Goal: Transaction & Acquisition: Purchase product/service

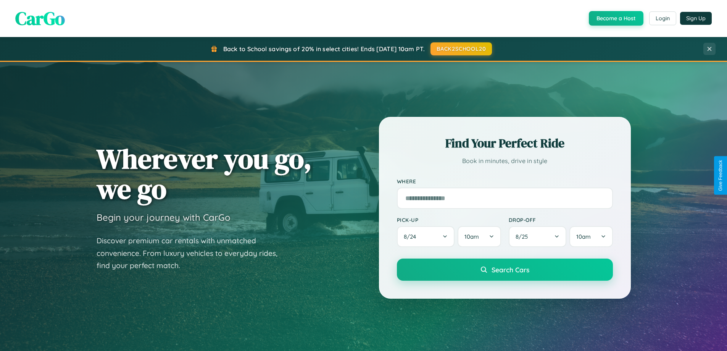
scroll to position [329, 0]
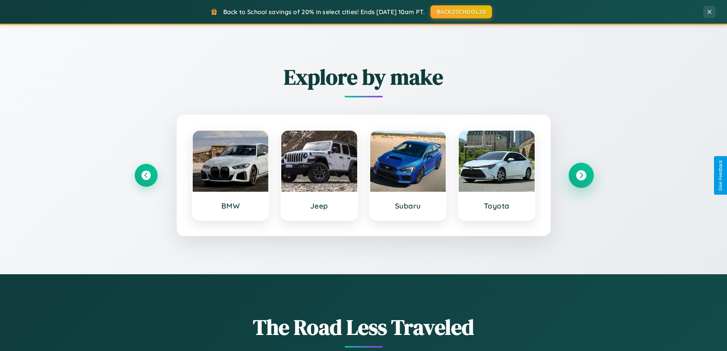
click at [581, 175] on icon at bounding box center [581, 175] width 10 height 10
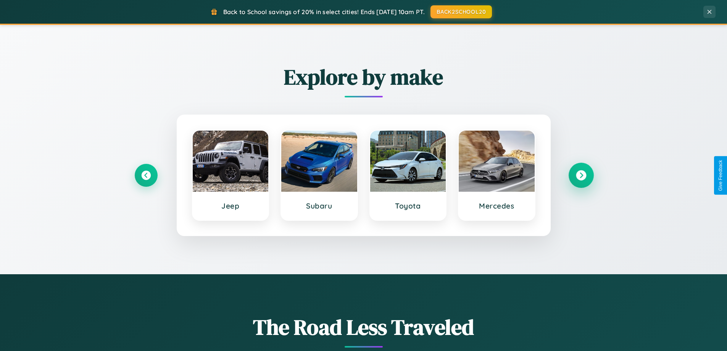
click at [581, 175] on icon at bounding box center [581, 175] width 10 height 10
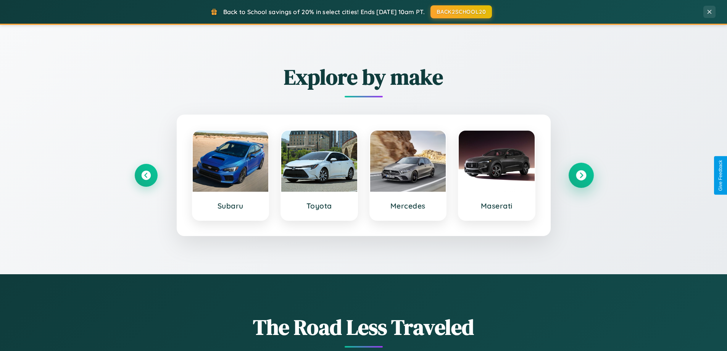
click at [581, 175] on icon at bounding box center [581, 175] width 10 height 10
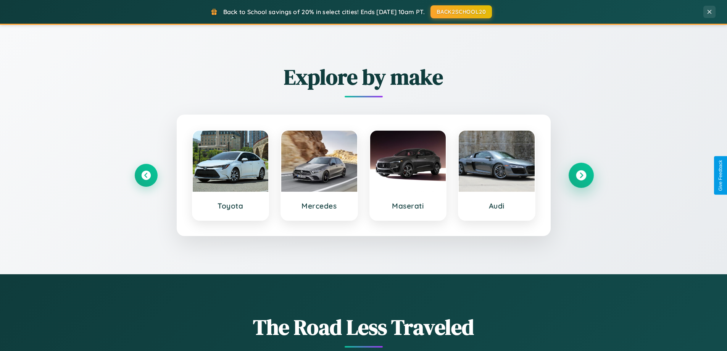
click at [581, 175] on icon at bounding box center [581, 175] width 10 height 10
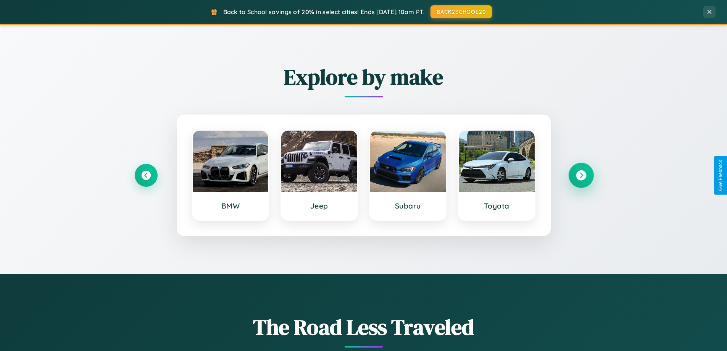
click at [581, 175] on icon at bounding box center [581, 175] width 10 height 10
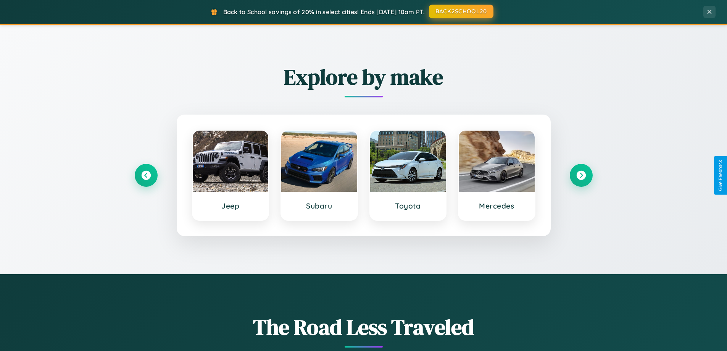
click at [460, 11] on button "BACK2SCHOOL20" at bounding box center [461, 12] width 64 height 14
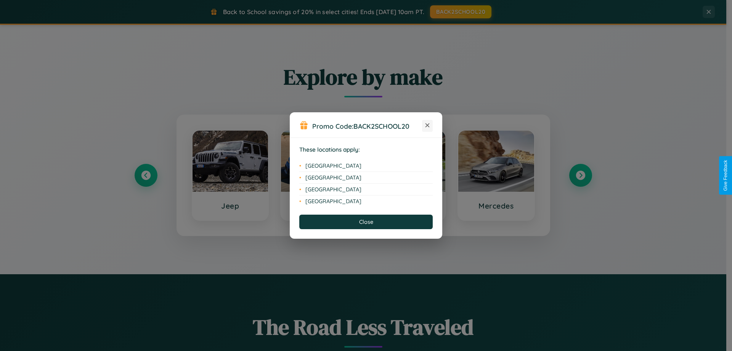
click at [428, 126] on icon at bounding box center [428, 125] width 4 height 4
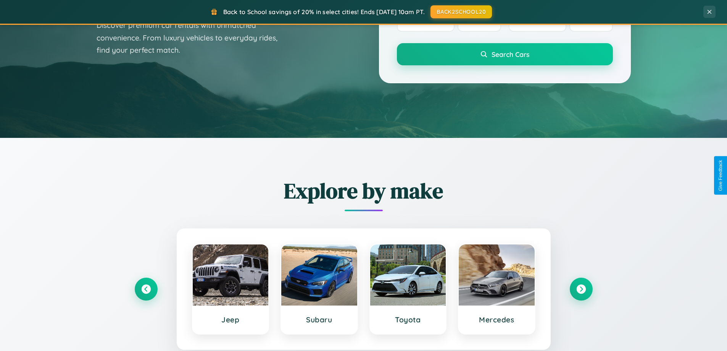
scroll to position [0, 0]
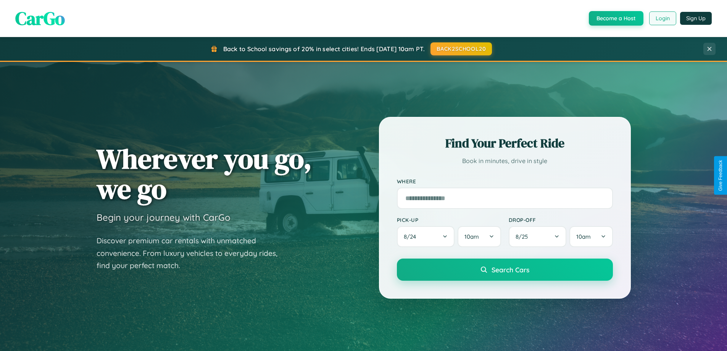
click at [662, 18] on button "Login" at bounding box center [662, 18] width 27 height 14
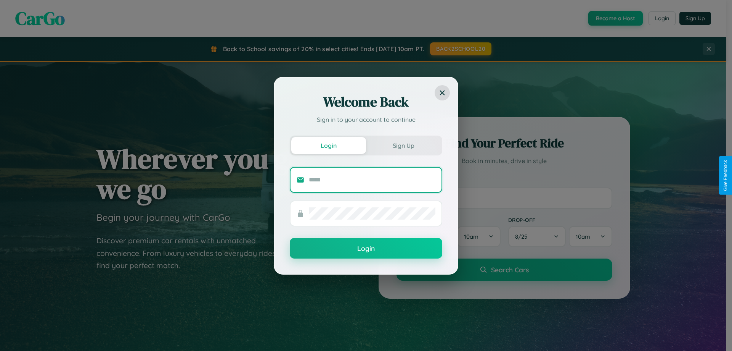
click at [372, 179] on input "text" at bounding box center [372, 180] width 127 height 12
type input "**********"
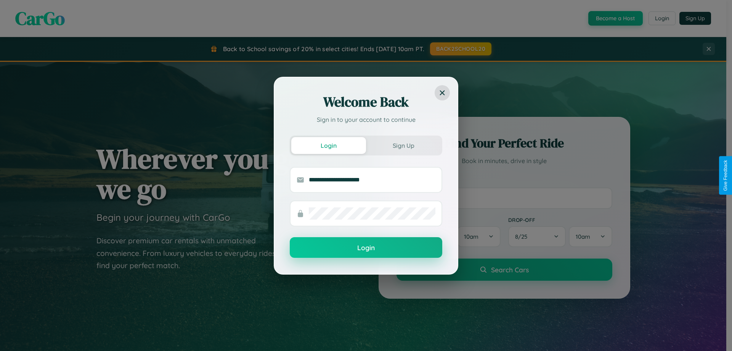
click at [366, 248] on button "Login" at bounding box center [366, 247] width 153 height 21
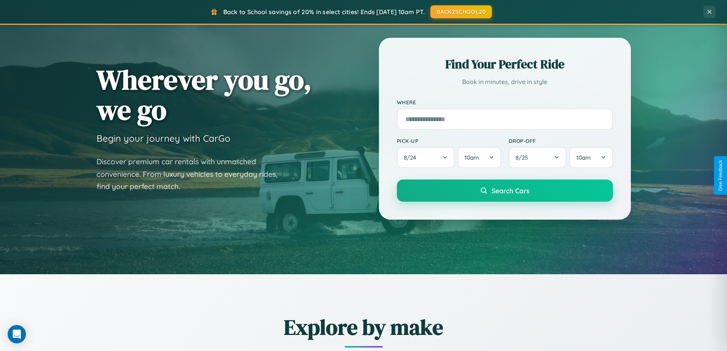
scroll to position [525, 0]
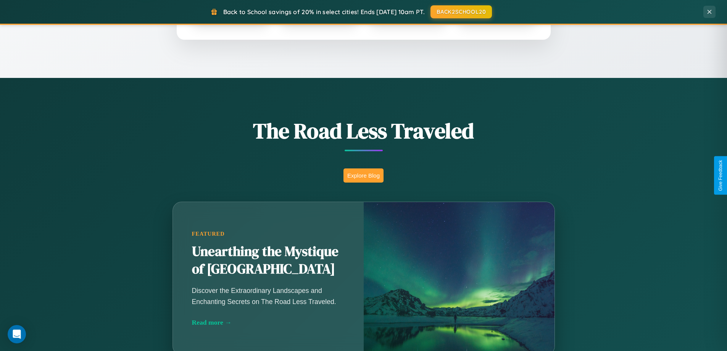
click at [363, 175] on button "Explore Blog" at bounding box center [363, 175] width 40 height 14
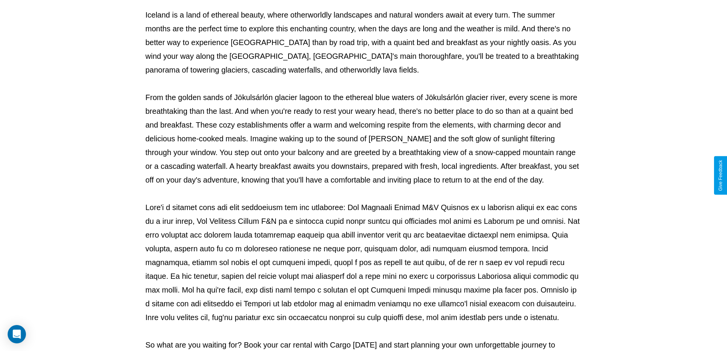
scroll to position [247, 0]
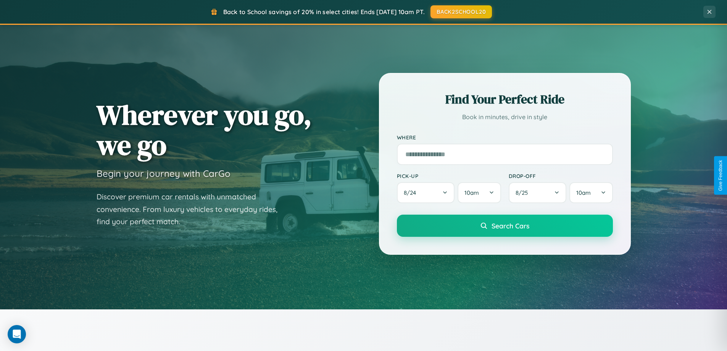
scroll to position [23, 0]
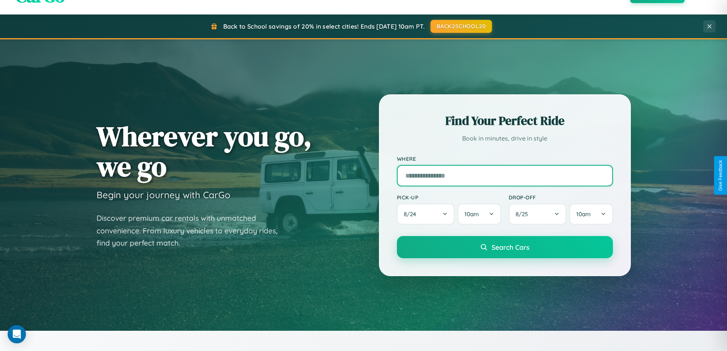
click at [504, 175] on input "text" at bounding box center [505, 175] width 216 height 21
type input "**********"
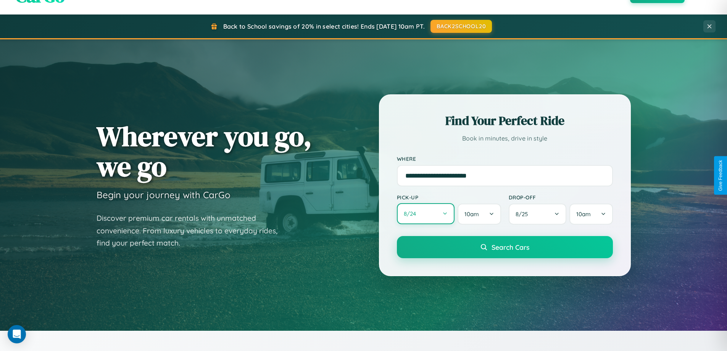
click at [425, 214] on button "8 / 24" at bounding box center [426, 213] width 58 height 21
select select "*"
select select "****"
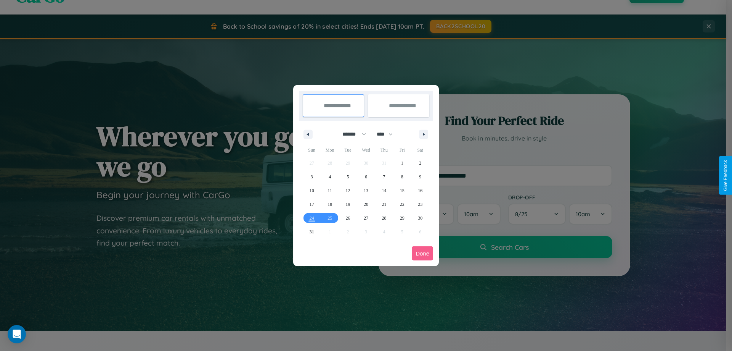
click at [351, 134] on select "******* ******** ***** ***** *** **** **** ****** ********* ******* ******** **…" at bounding box center [353, 134] width 32 height 13
select select "*"
drag, startPoint x: 388, startPoint y: 134, endPoint x: 366, endPoint y: 153, distance: 29.2
click at [388, 134] on select "**** **** **** **** **** **** **** **** **** **** **** **** **** **** **** ****…" at bounding box center [384, 134] width 23 height 13
select select "****"
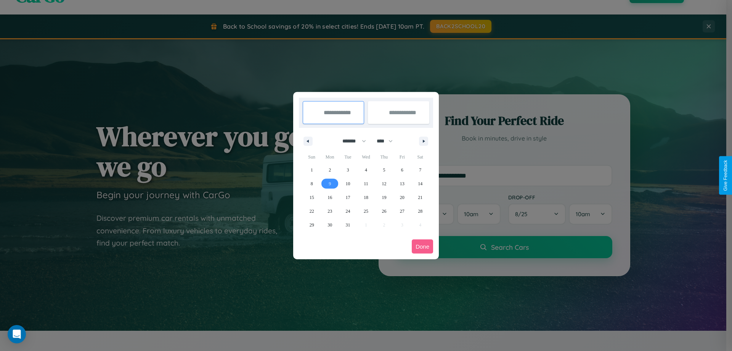
click at [330, 183] on span "9" at bounding box center [330, 184] width 2 height 14
type input "**********"
click at [348, 183] on span "10" at bounding box center [348, 184] width 5 height 14
type input "**********"
click at [423, 246] on button "Done" at bounding box center [422, 246] width 21 height 14
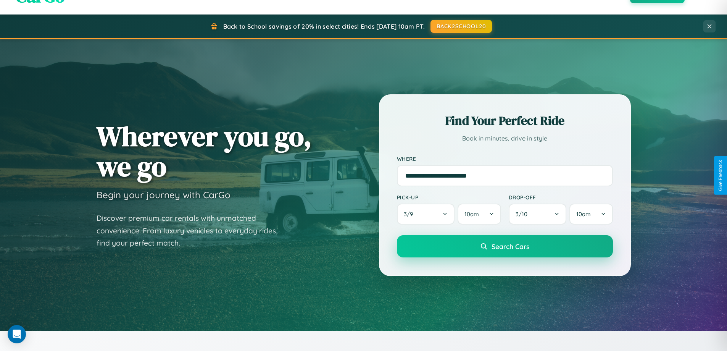
click at [504, 246] on span "Search Cars" at bounding box center [510, 246] width 38 height 8
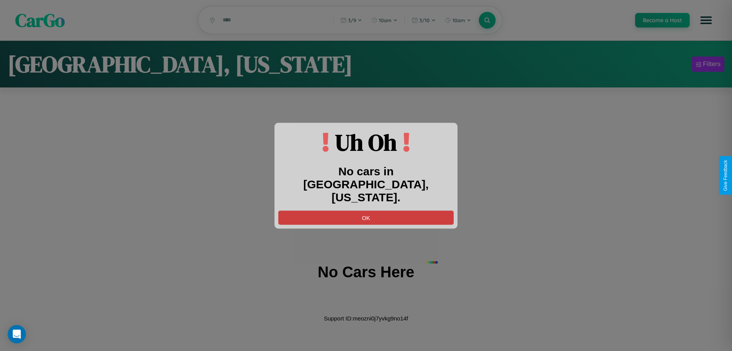
click at [366, 211] on button "OK" at bounding box center [365, 217] width 175 height 14
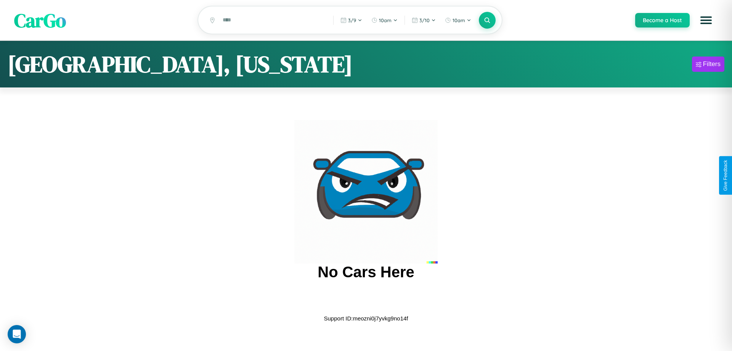
click at [40, 21] on span "CarGo" at bounding box center [40, 20] width 52 height 26
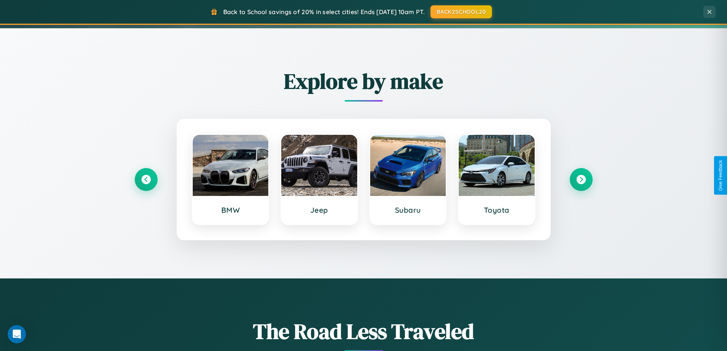
scroll to position [329, 0]
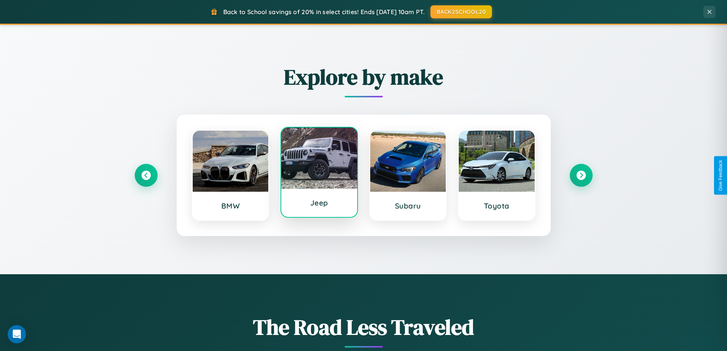
click at [319, 172] on div at bounding box center [319, 157] width 76 height 61
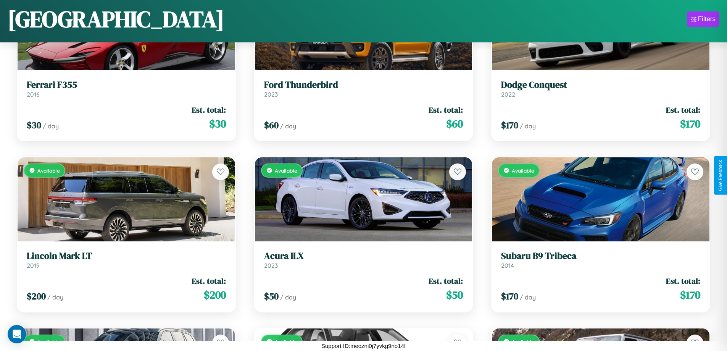
scroll to position [1132, 0]
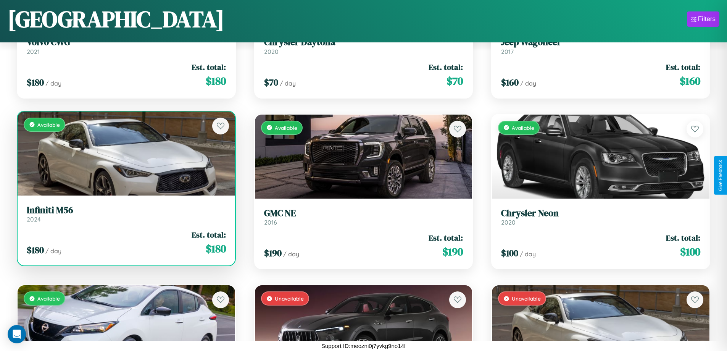
click at [125, 216] on link "Infiniti M56 2024" at bounding box center [126, 213] width 199 height 19
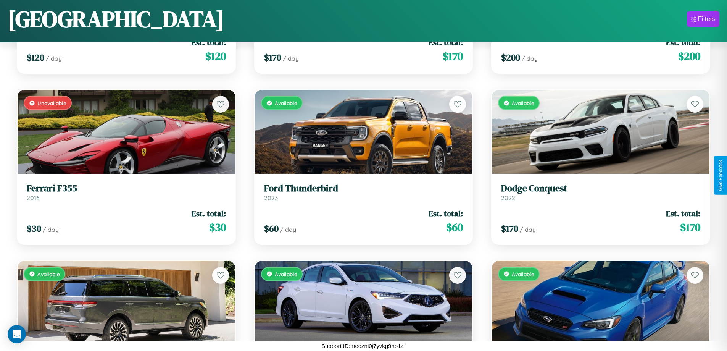
scroll to position [620, 0]
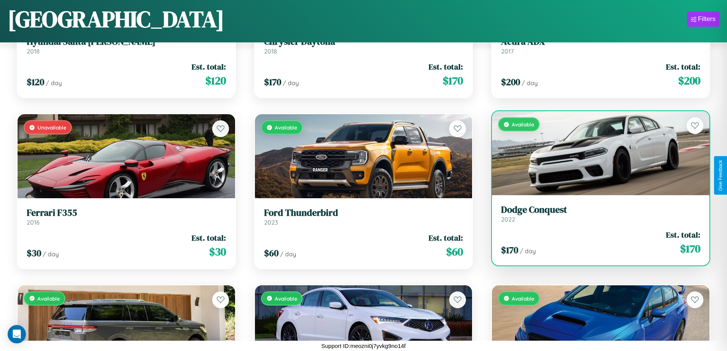
click at [595, 214] on h3 "Dodge Conquest" at bounding box center [600, 209] width 199 height 11
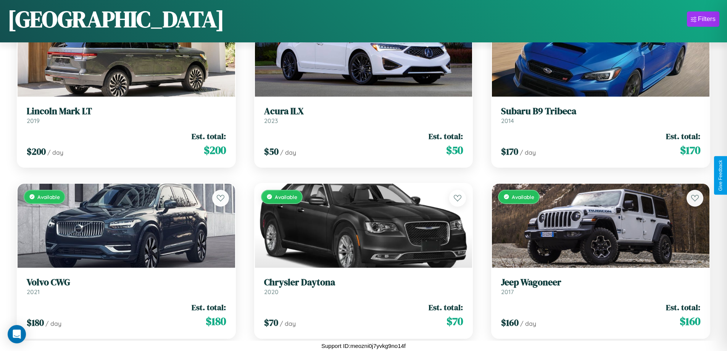
scroll to position [1132, 0]
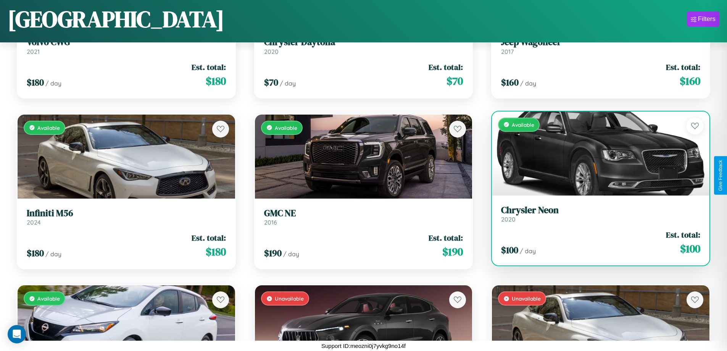
click at [595, 245] on div "$ 100 / day Est. total: $ 100" at bounding box center [600, 242] width 199 height 27
click at [595, 242] on div "$ 100 / day Est. total: $ 100" at bounding box center [600, 242] width 199 height 27
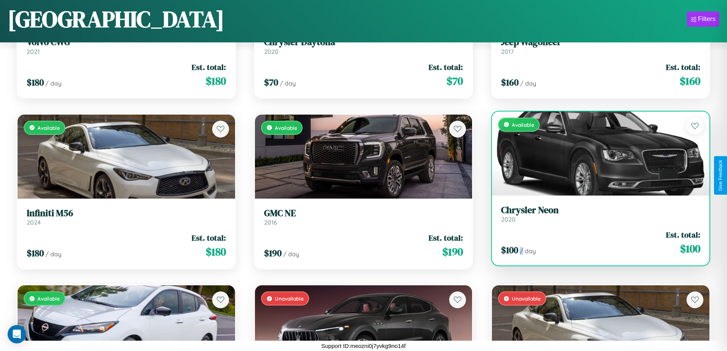
click at [595, 242] on div "$ 100 / day Est. total: $ 100" at bounding box center [600, 242] width 199 height 27
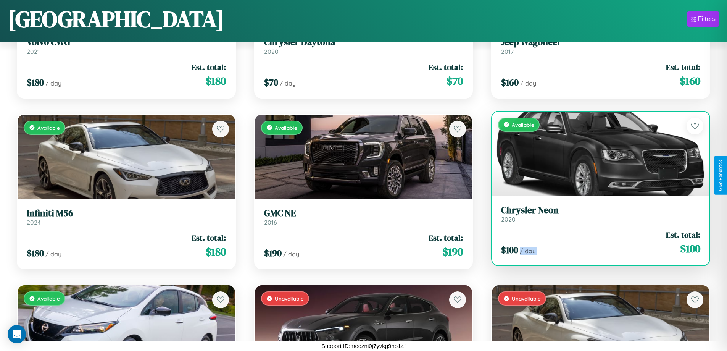
click at [595, 242] on div "$ 100 / day Est. total: $ 100" at bounding box center [600, 242] width 199 height 27
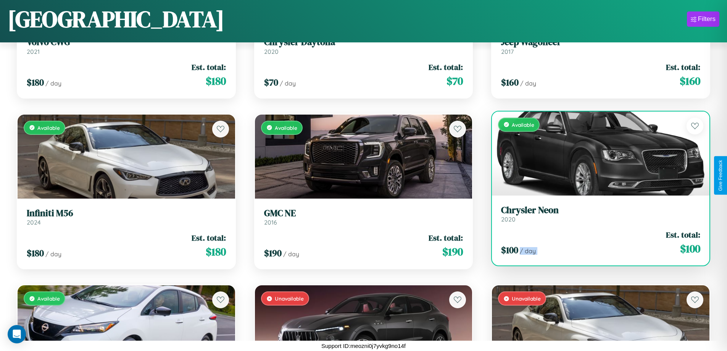
click at [595, 242] on div "$ 100 / day Est. total: $ 100" at bounding box center [600, 242] width 199 height 27
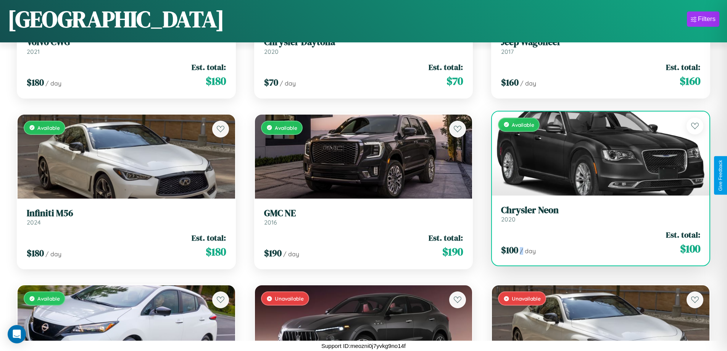
click at [595, 242] on div "$ 100 / day Est. total: $ 100" at bounding box center [600, 242] width 199 height 27
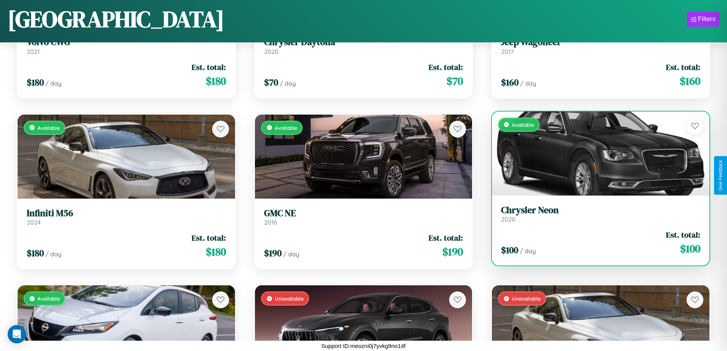
click at [595, 213] on h3 "Chrysler Neon" at bounding box center [600, 209] width 199 height 11
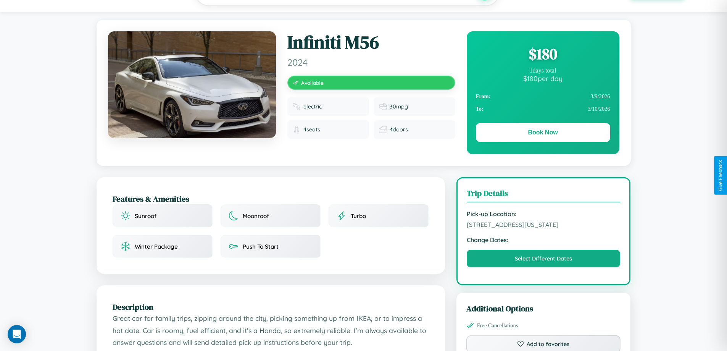
scroll to position [251, 0]
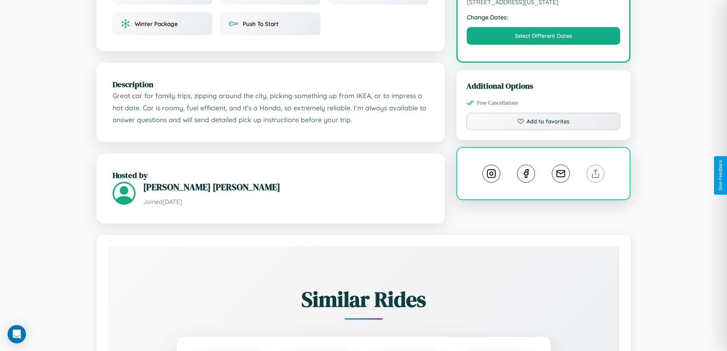
click at [595, 175] on line at bounding box center [595, 171] width 0 height 5
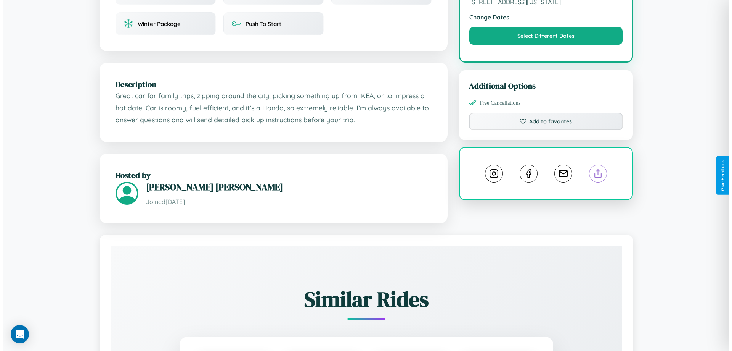
scroll to position [0, 0]
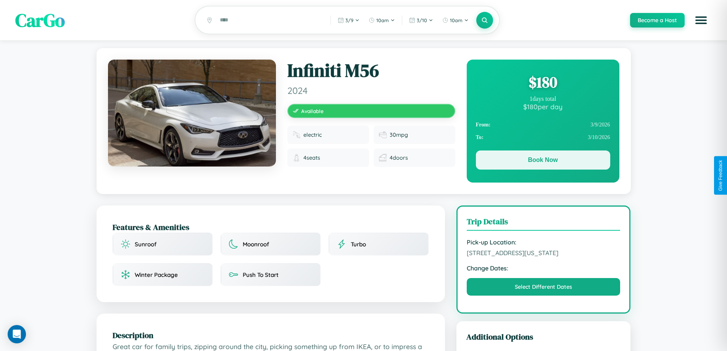
click at [542, 161] on button "Book Now" at bounding box center [543, 159] width 134 height 19
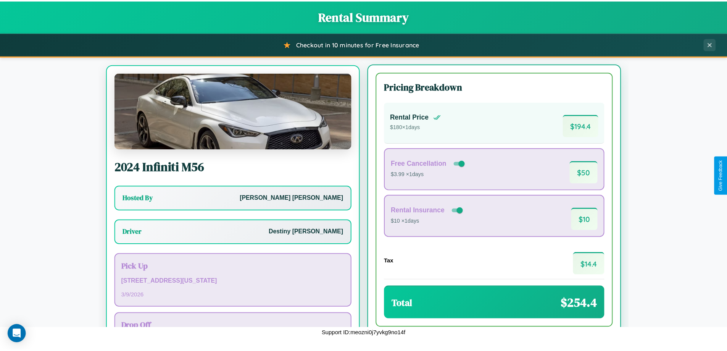
scroll to position [35, 0]
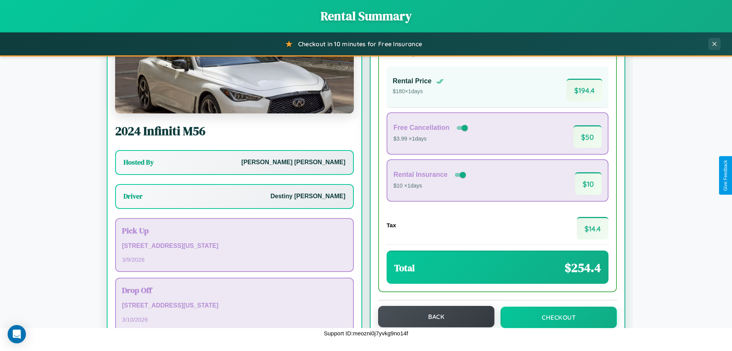
click at [433, 317] on button "Back" at bounding box center [436, 316] width 116 height 21
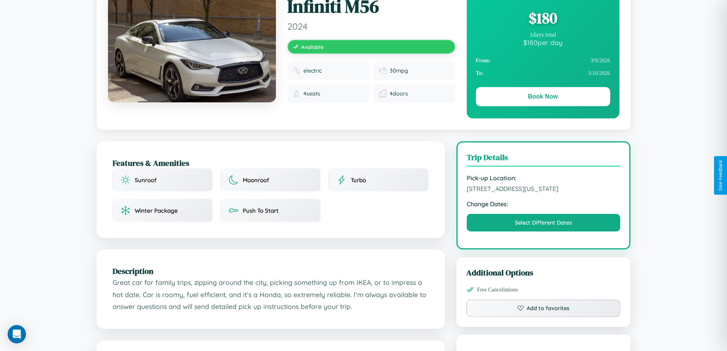
scroll to position [198, 0]
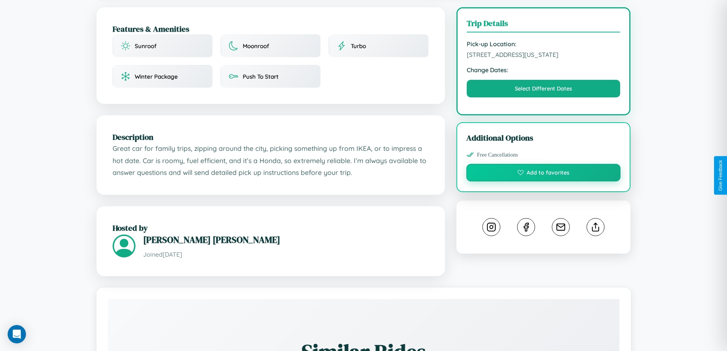
click at [543, 174] on button "Add to favorites" at bounding box center [543, 173] width 154 height 18
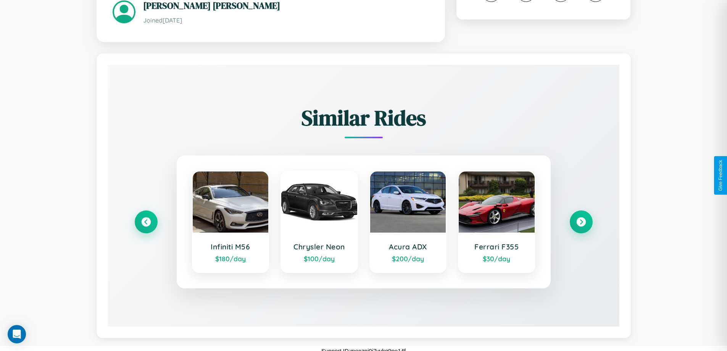
scroll to position [438, 0]
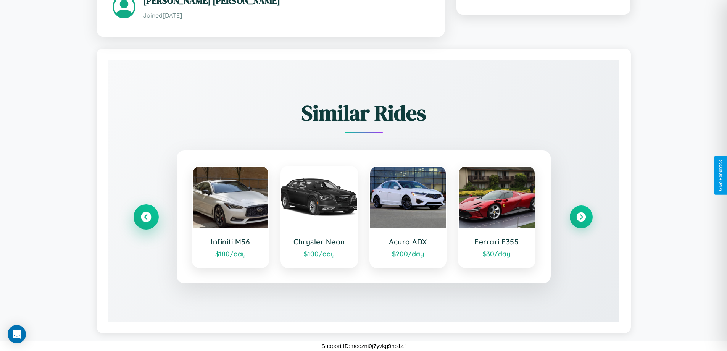
click at [146, 216] on icon at bounding box center [146, 216] width 10 height 10
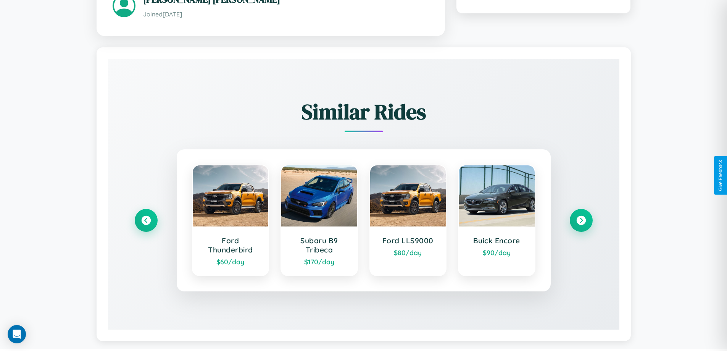
scroll to position [0, 0]
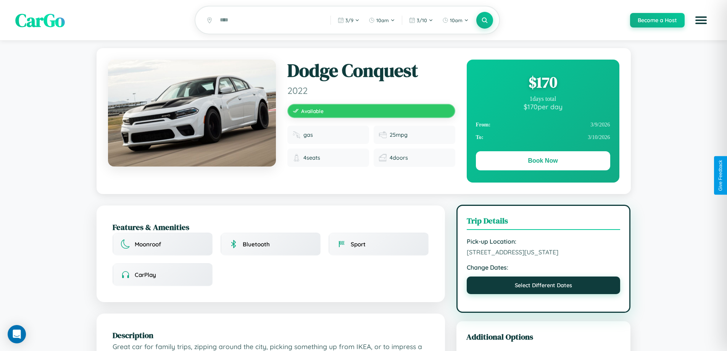
click at [543, 286] on button "Select Different Dates" at bounding box center [544, 285] width 154 height 18
select select "*"
select select "****"
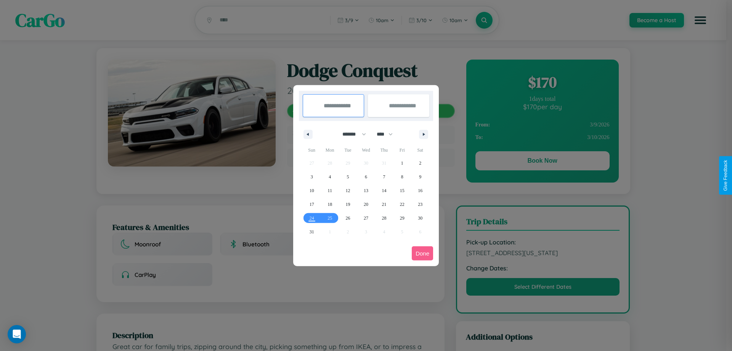
click at [351, 134] on select "******* ******** ***** ***** *** **** **** ****** ********* ******* ******** **…" at bounding box center [353, 134] width 32 height 13
select select "*"
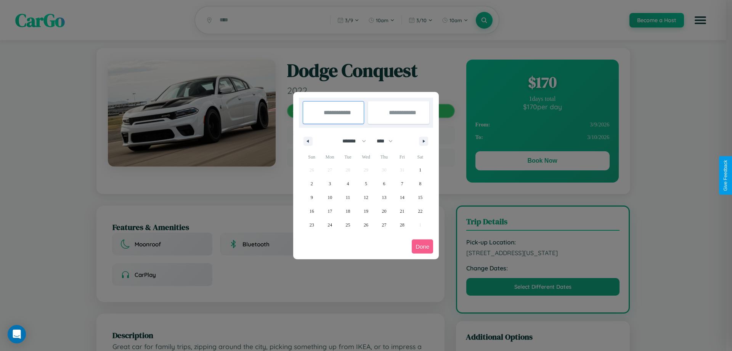
drag, startPoint x: 388, startPoint y: 141, endPoint x: 366, endPoint y: 153, distance: 25.3
click at [388, 141] on select "**** **** **** **** **** **** **** **** **** **** **** **** **** **** **** ****…" at bounding box center [384, 141] width 23 height 13
select select "****"
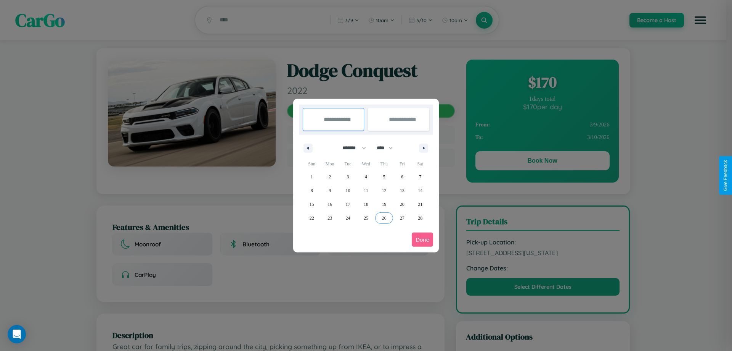
click at [384, 217] on span "26" at bounding box center [384, 218] width 5 height 14
type input "**********"
click at [424, 148] on icon "button" at bounding box center [425, 147] width 4 height 3
select select "*"
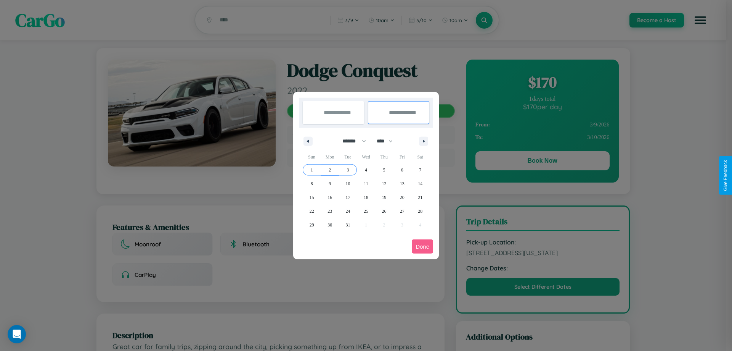
click at [348, 169] on span "3" at bounding box center [348, 170] width 2 height 14
type input "**********"
select select "*"
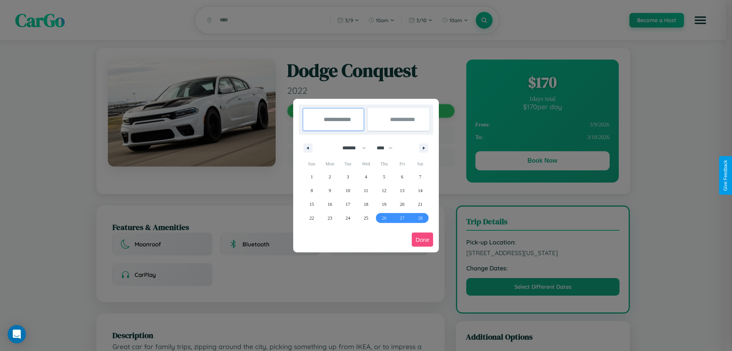
click at [423, 239] on button "Done" at bounding box center [422, 239] width 21 height 14
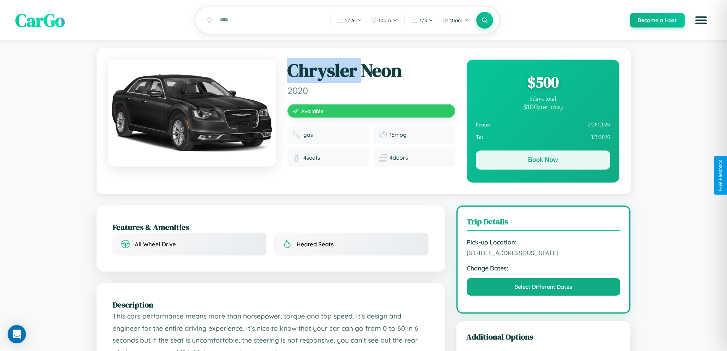
click at [542, 161] on button "Book Now" at bounding box center [543, 159] width 134 height 19
